Goal: Task Accomplishment & Management: Manage account settings

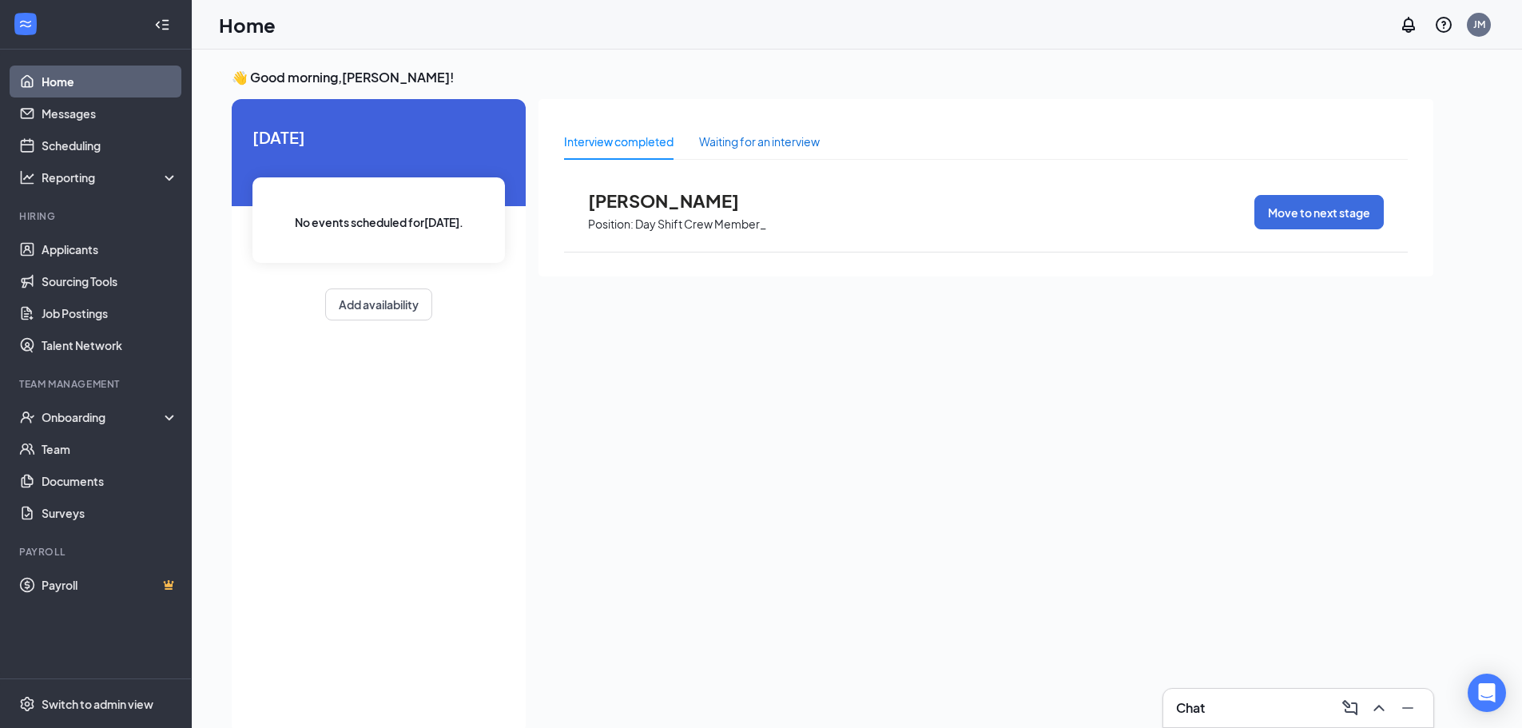
click at [726, 141] on div "Waiting for an interview" at bounding box center [759, 142] width 121 height 18
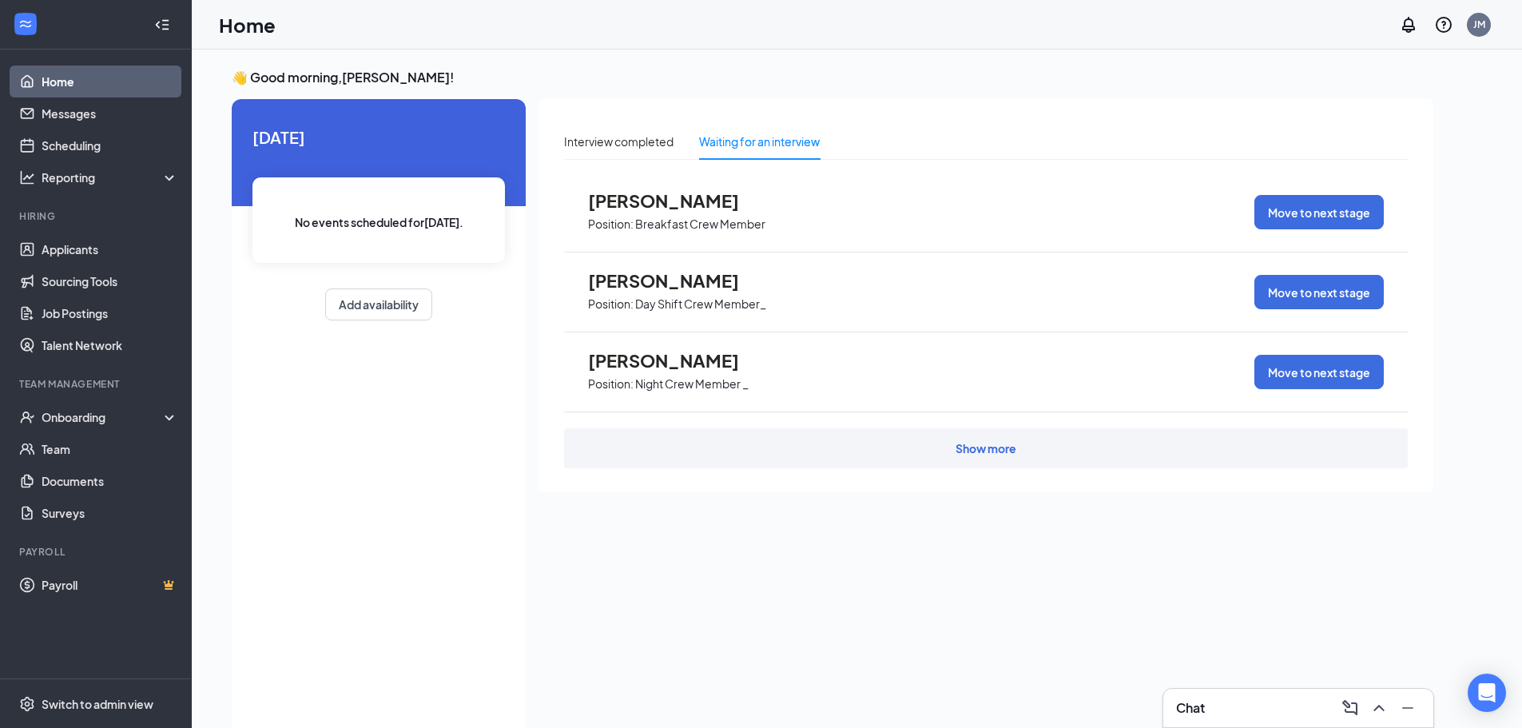
click at [735, 439] on div "Show more" at bounding box center [986, 448] width 844 height 40
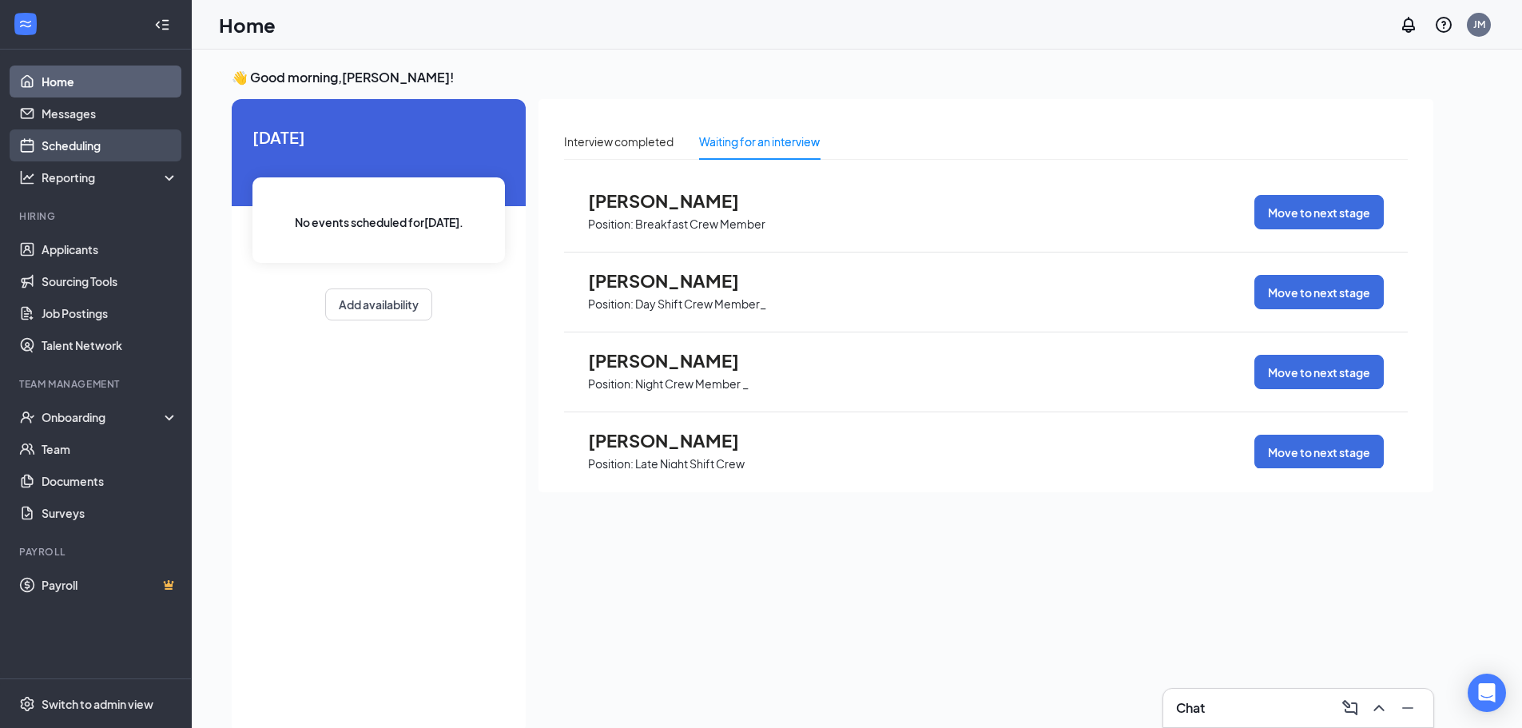
click at [88, 140] on link "Scheduling" at bounding box center [110, 145] width 137 height 32
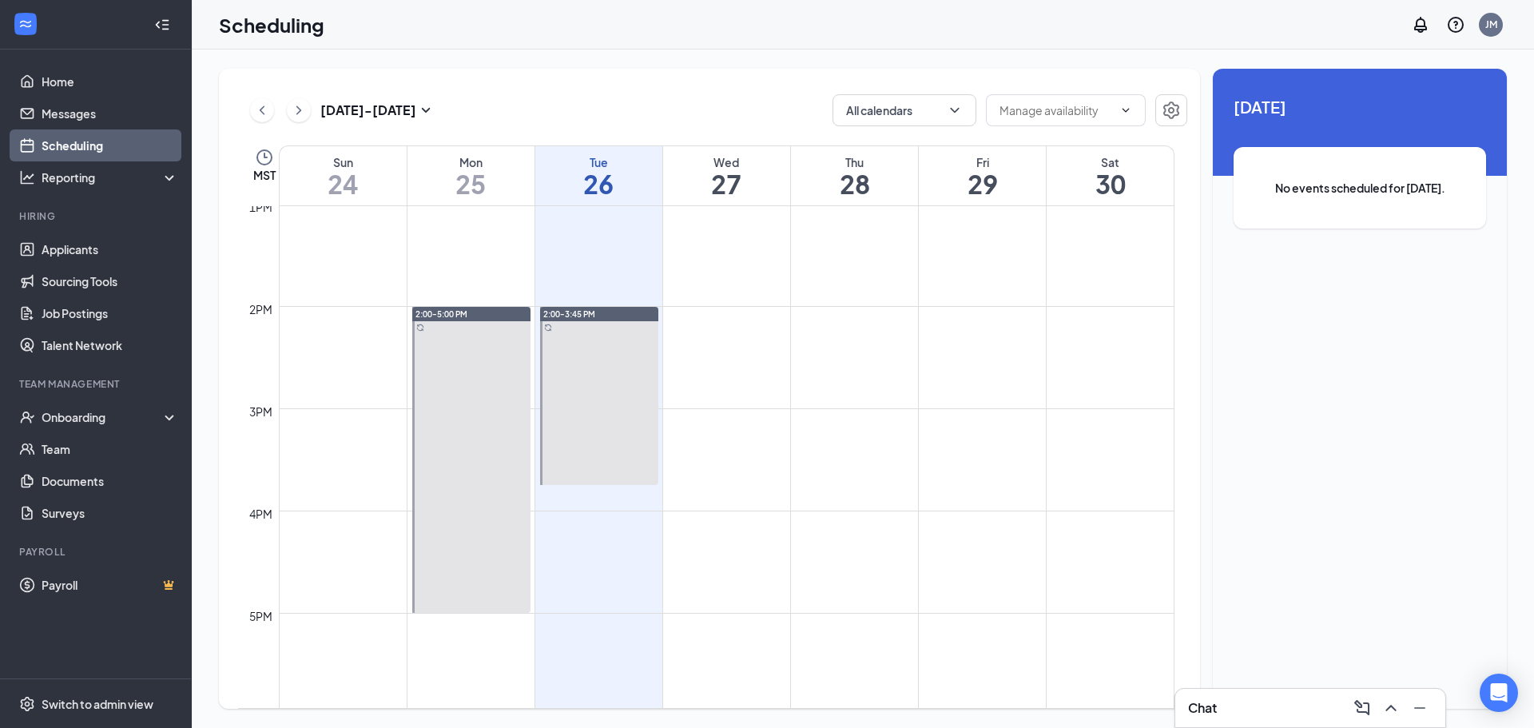
scroll to position [1345, 0]
click at [455, 300] on span "2:00-5:00 PM" at bounding box center [441, 301] width 52 height 11
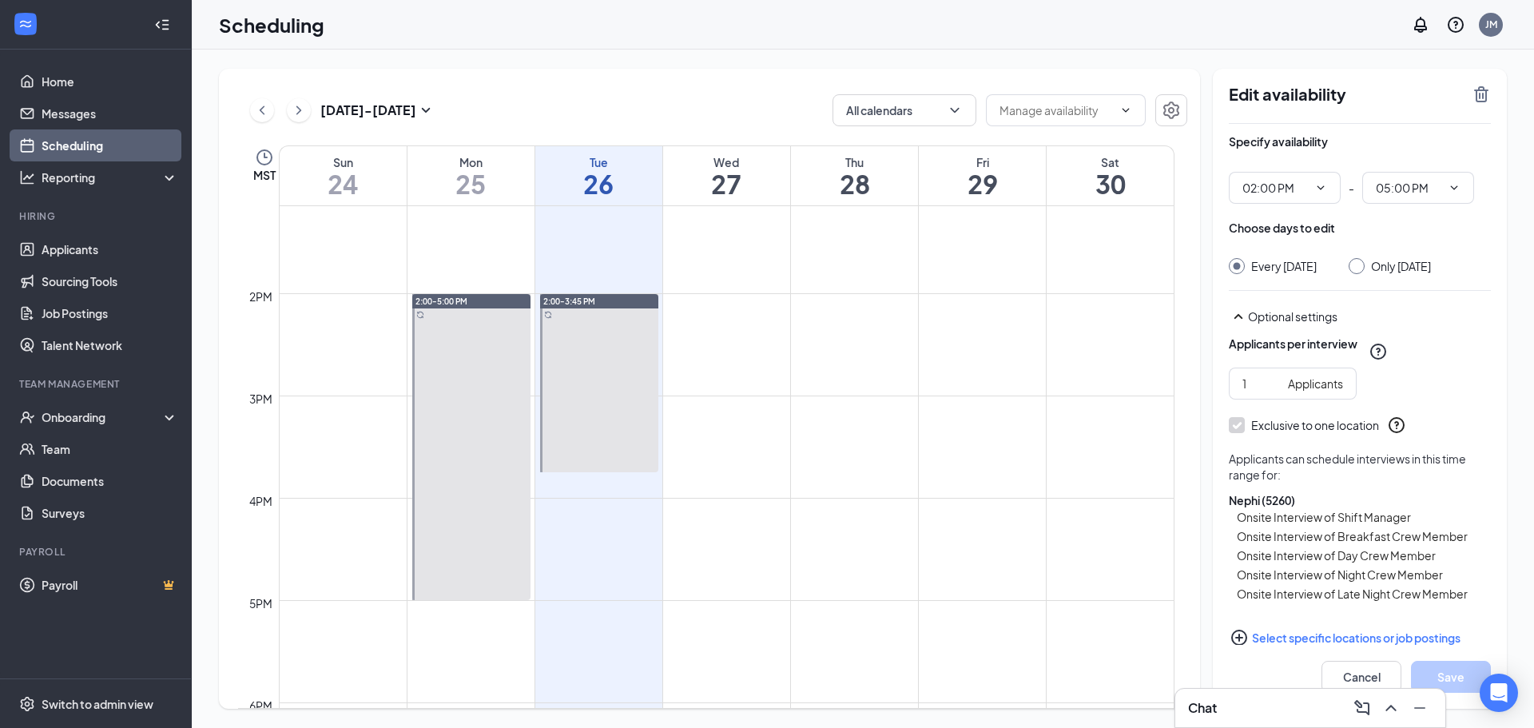
click at [655, 313] on div at bounding box center [599, 383] width 118 height 178
type input "02:00 PM"
type input "03:45 PM"
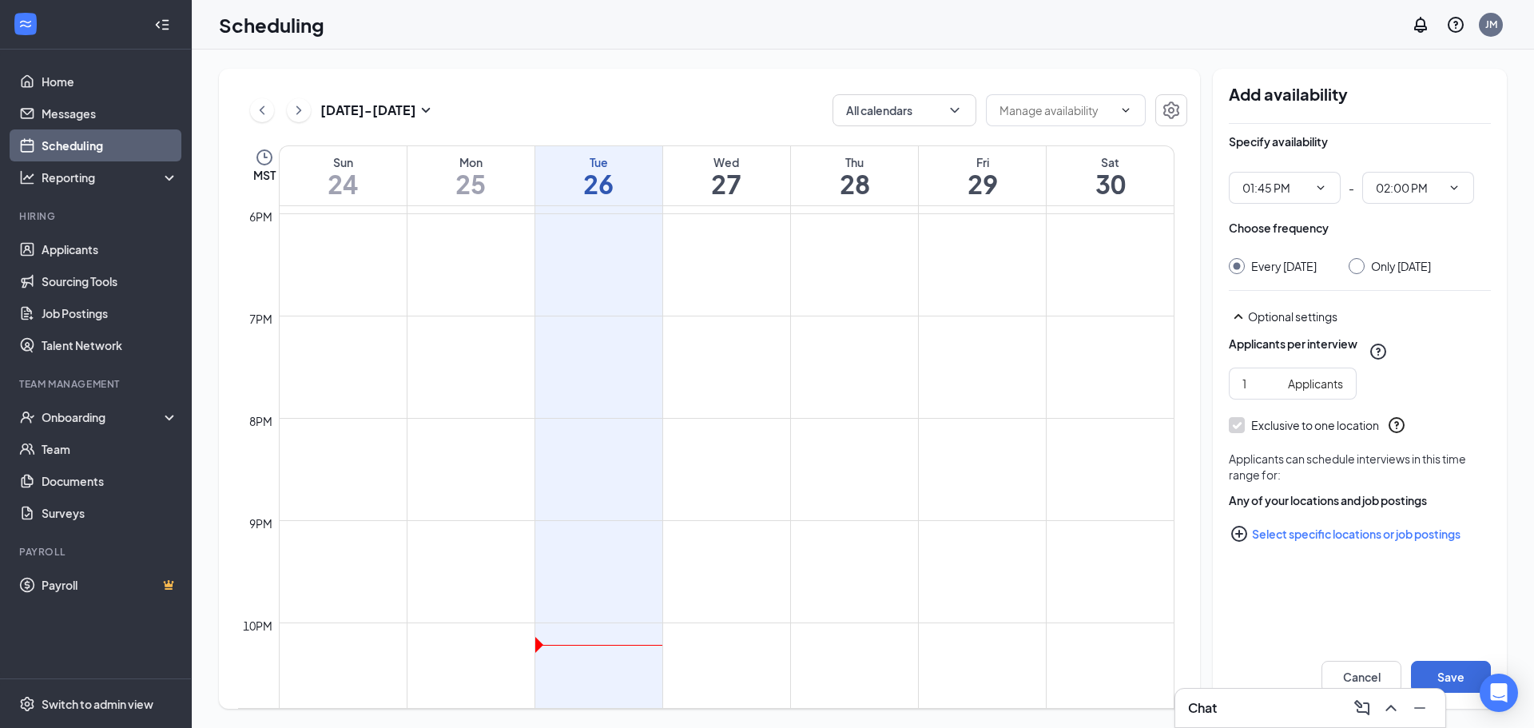
scroll to position [1953, 0]
click at [598, 526] on td at bounding box center [727, 516] width 896 height 26
click at [85, 99] on link "Messages" at bounding box center [110, 113] width 137 height 32
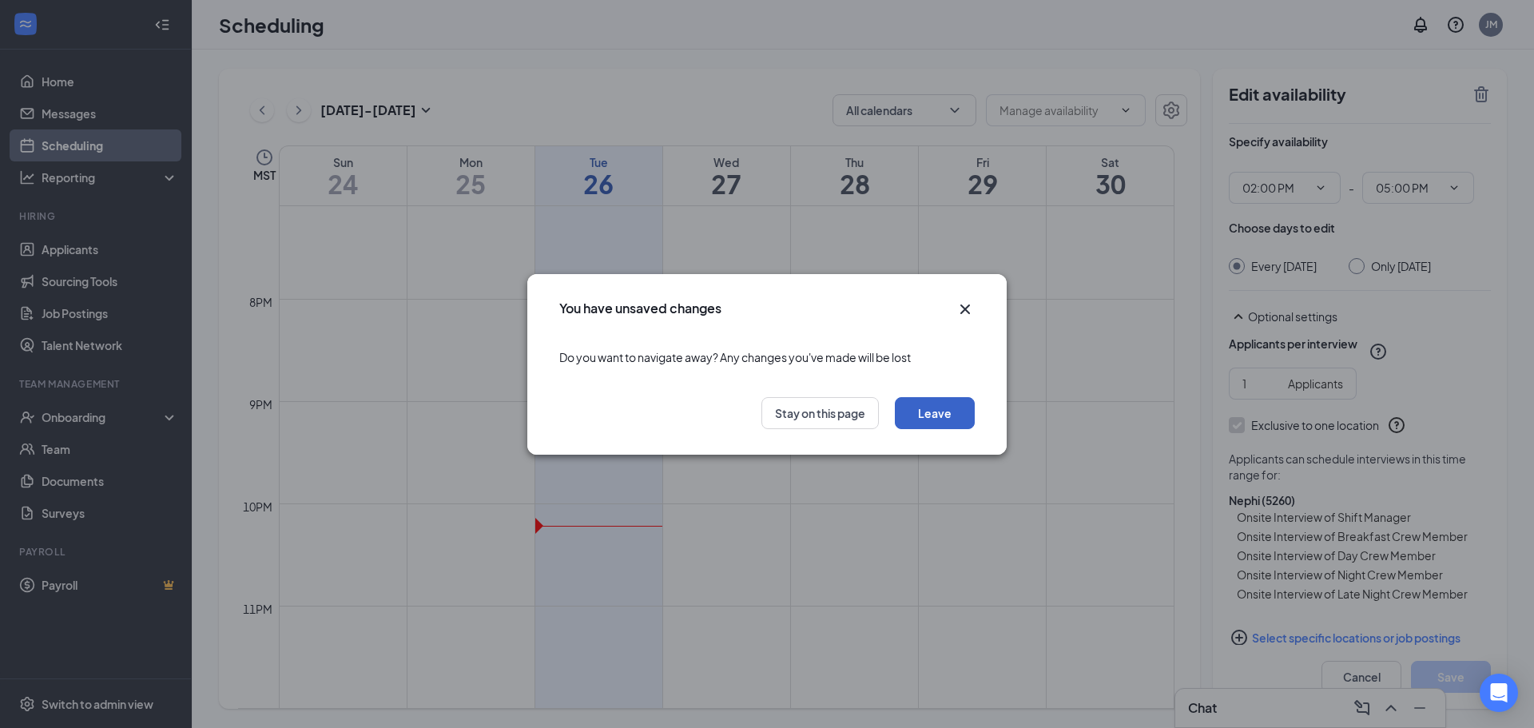
click at [955, 411] on button "Leave" at bounding box center [935, 413] width 80 height 32
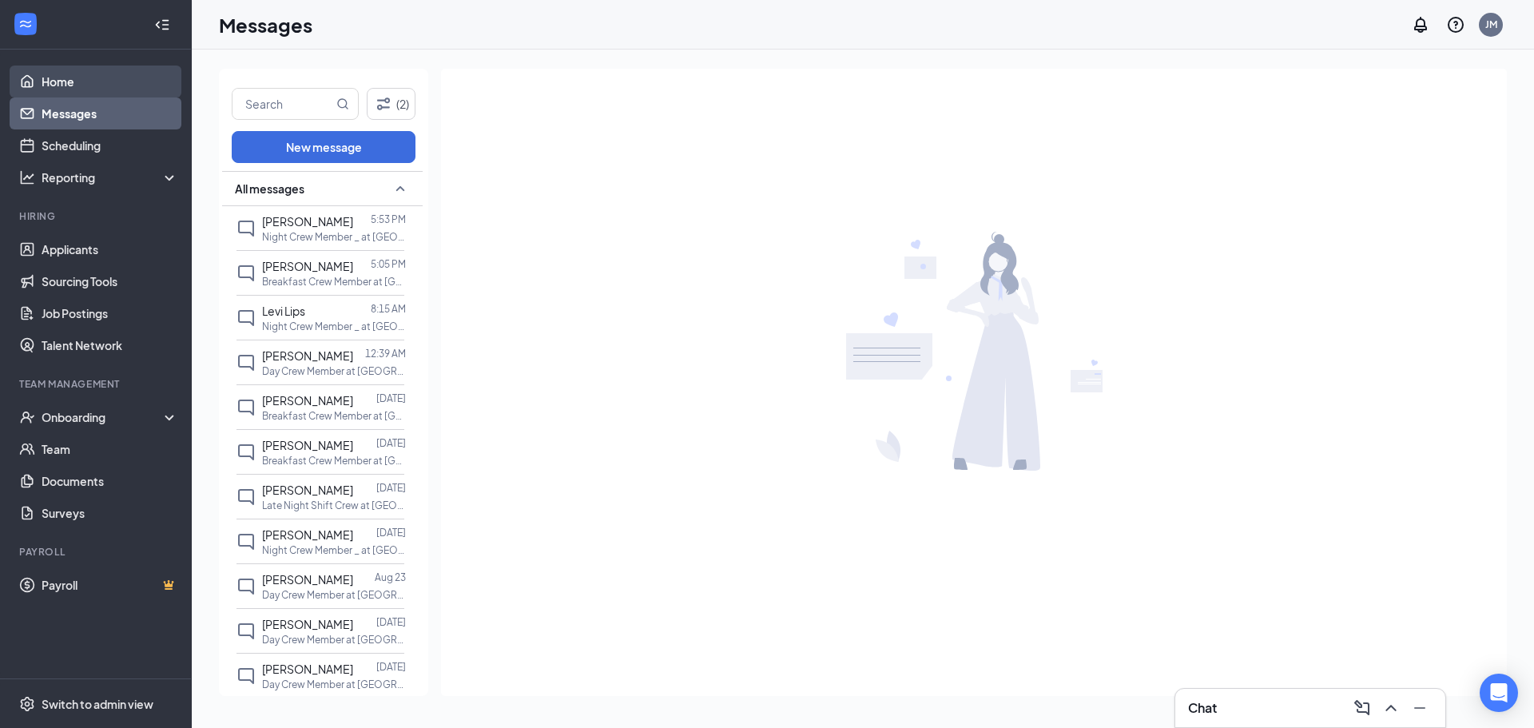
click at [99, 80] on link "Home" at bounding box center [110, 82] width 137 height 32
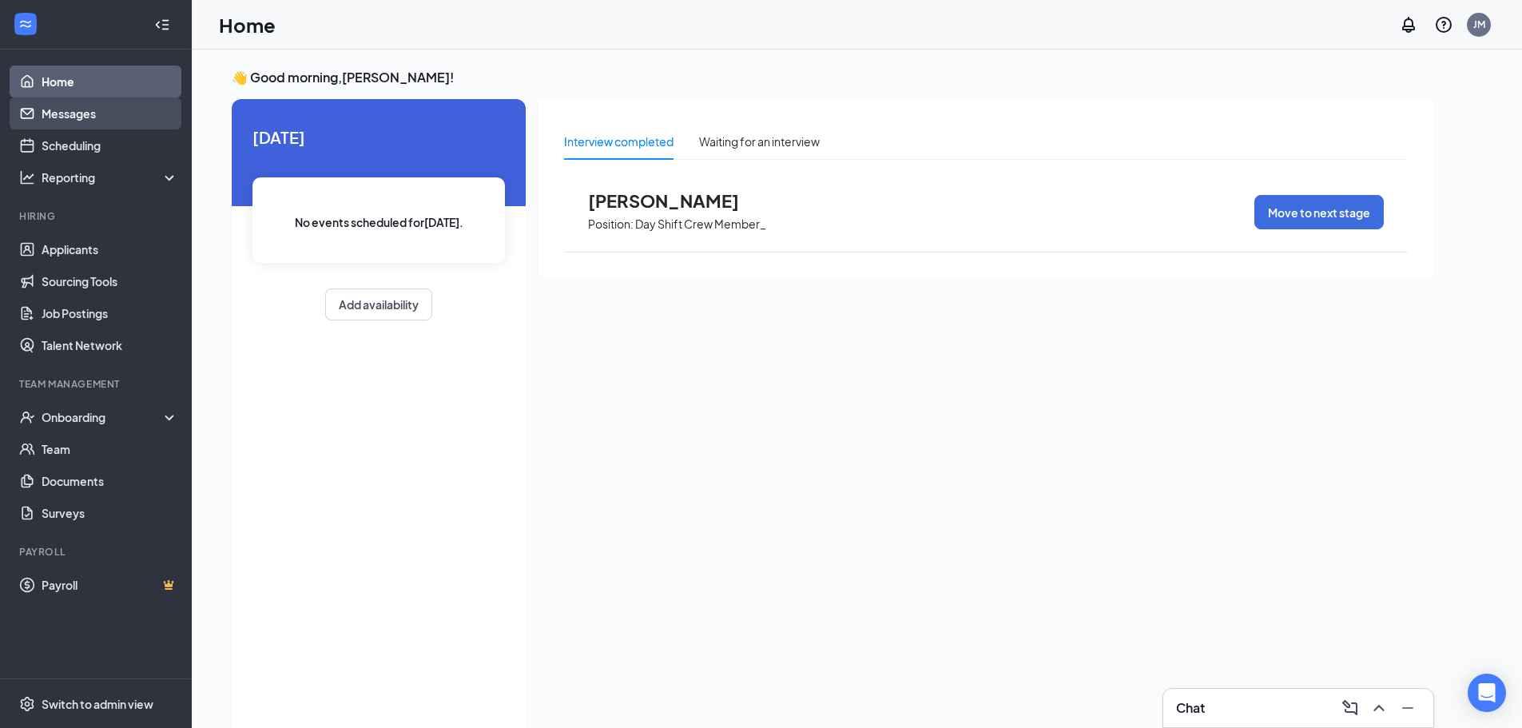
click at [95, 112] on link "Messages" at bounding box center [110, 113] width 137 height 32
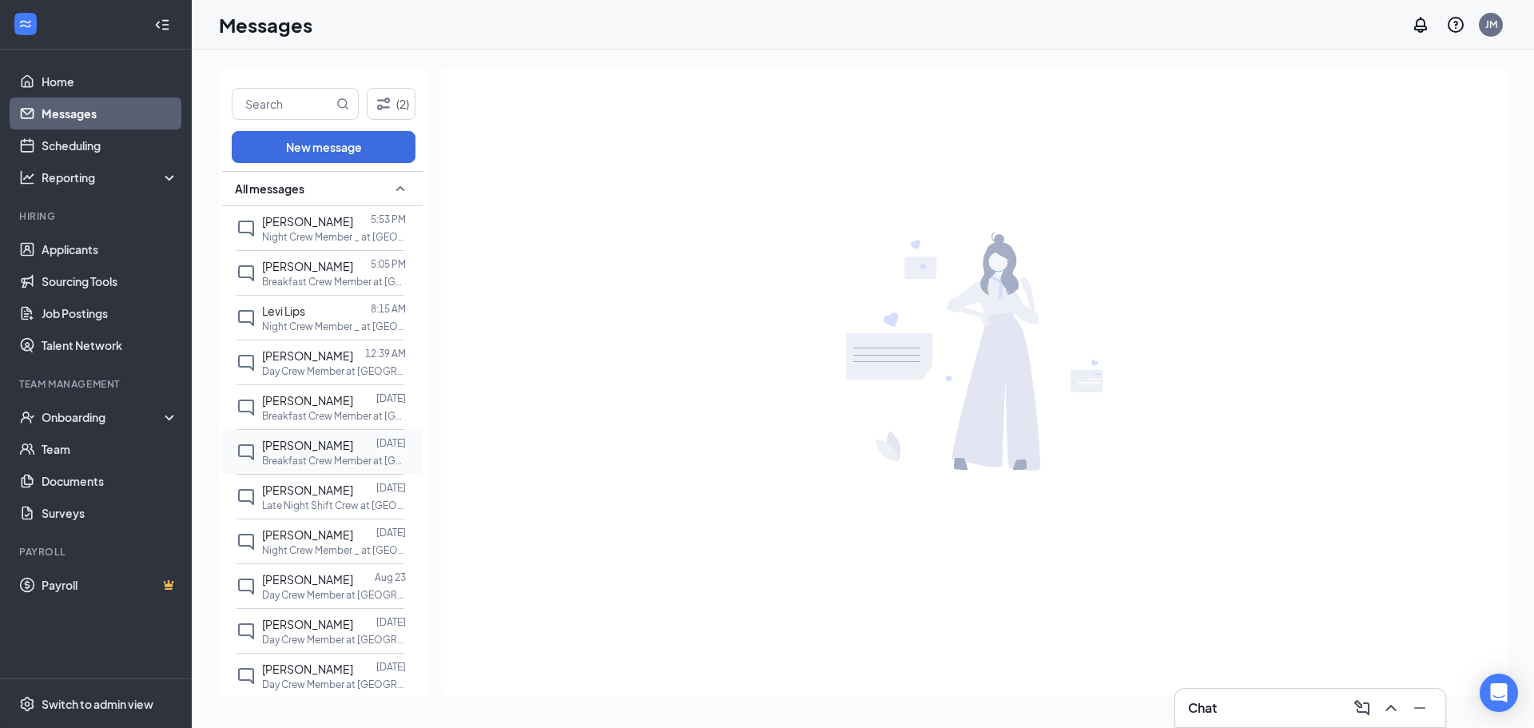
click at [304, 452] on span "[PERSON_NAME]" at bounding box center [307, 445] width 91 height 14
